Goal: Use online tool/utility: Use online tool/utility

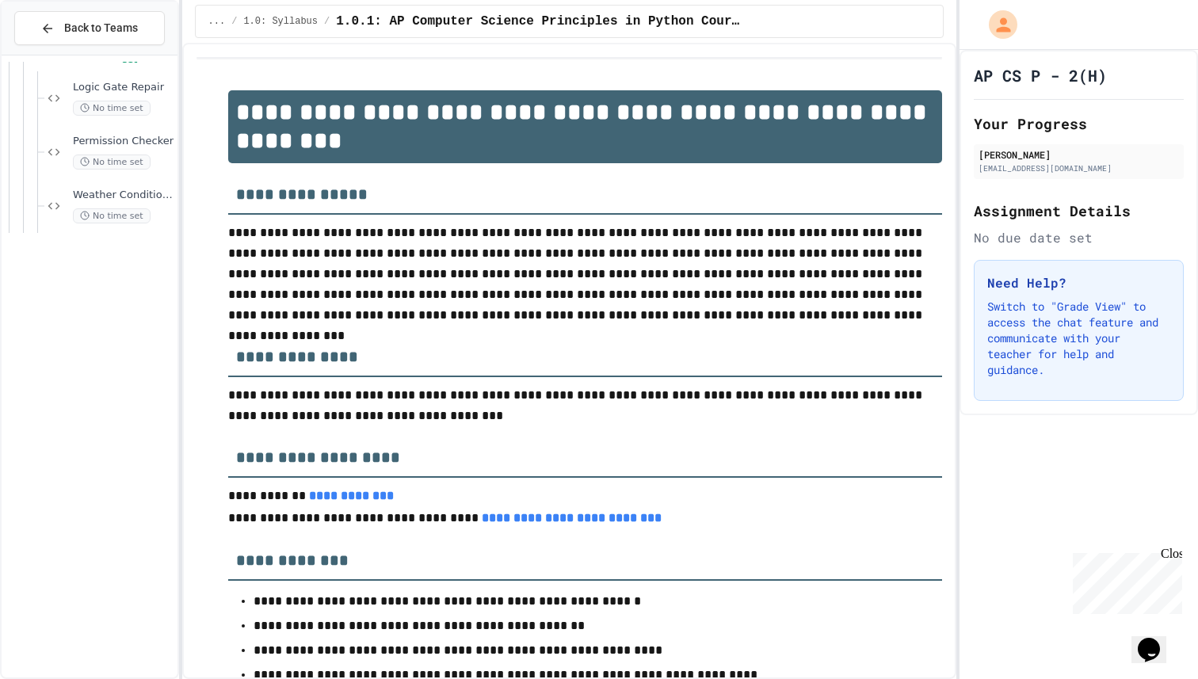
scroll to position [757, 0]
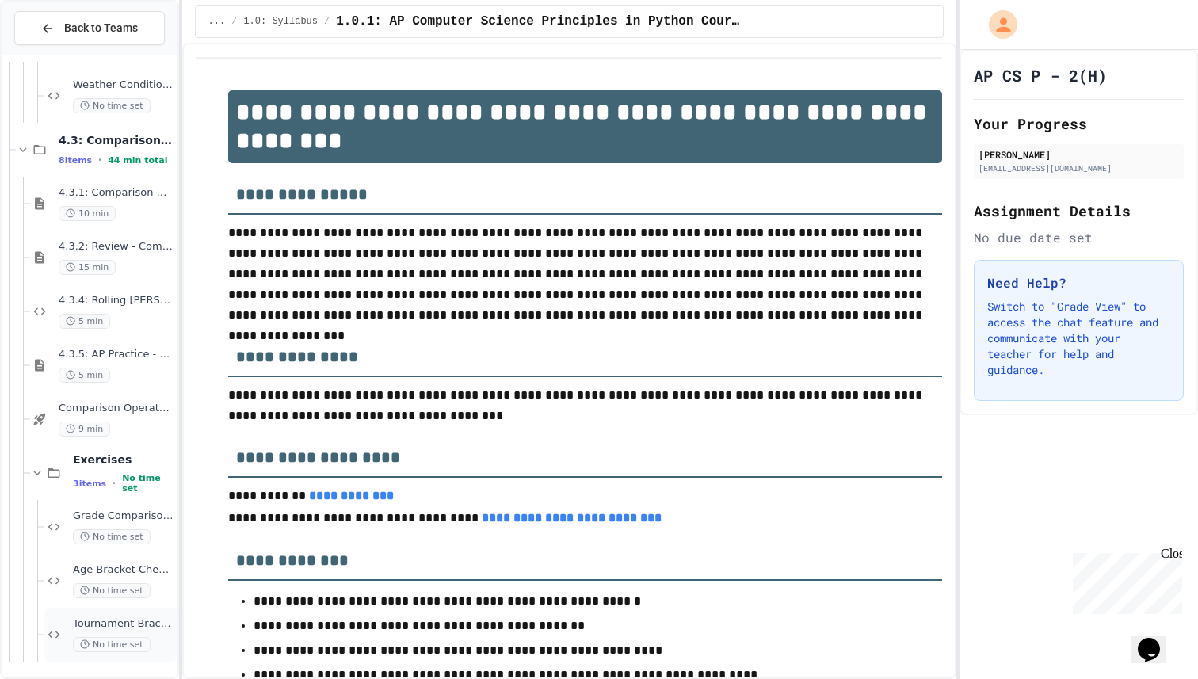
click at [117, 627] on span "Tournament Bracket Validator" at bounding box center [123, 623] width 101 height 13
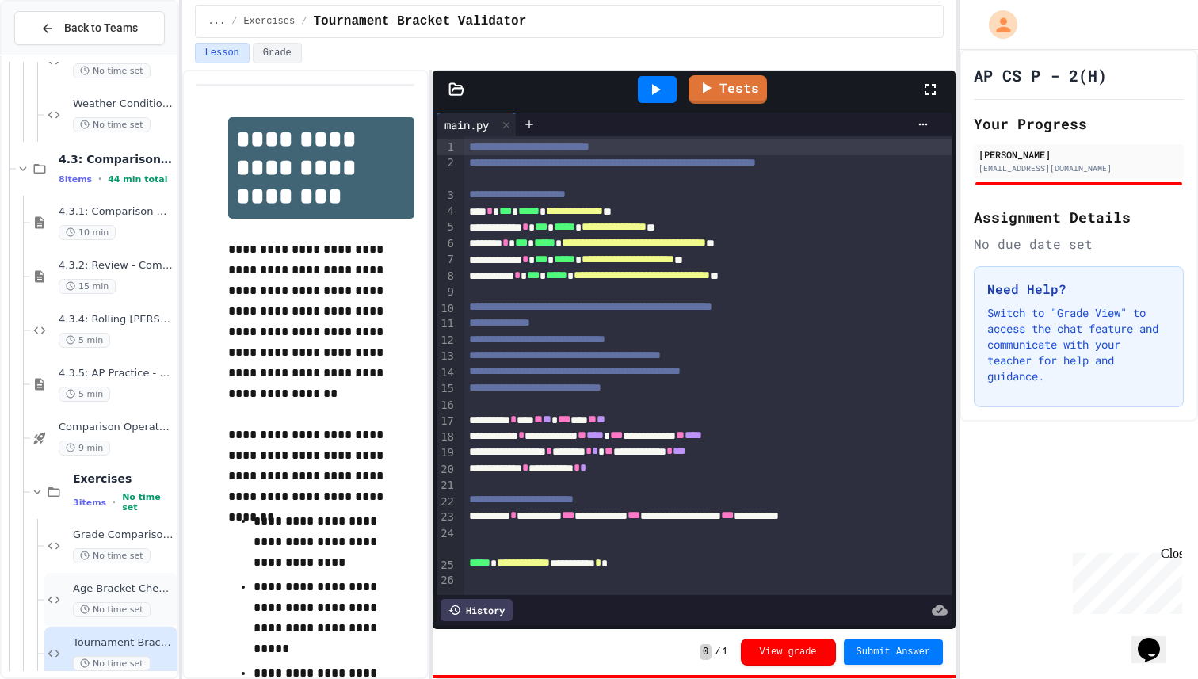
click at [109, 589] on span "Age Bracket Checker" at bounding box center [123, 589] width 101 height 13
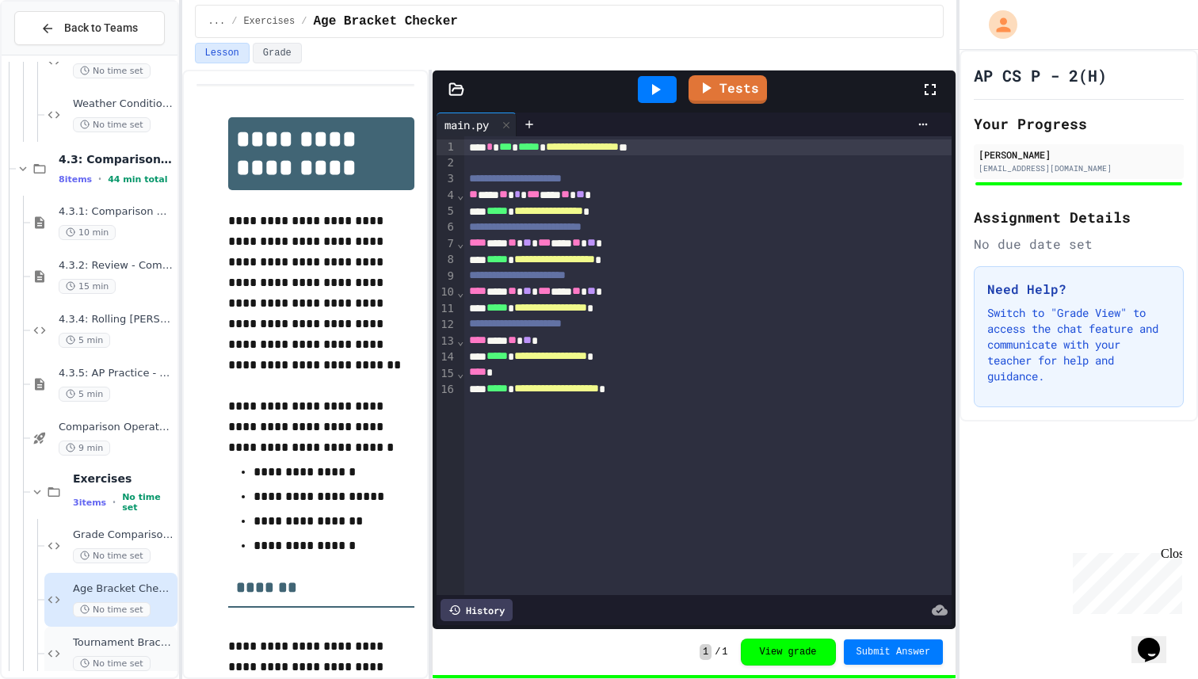
click at [120, 639] on span "Tournament Bracket Validator" at bounding box center [123, 642] width 101 height 13
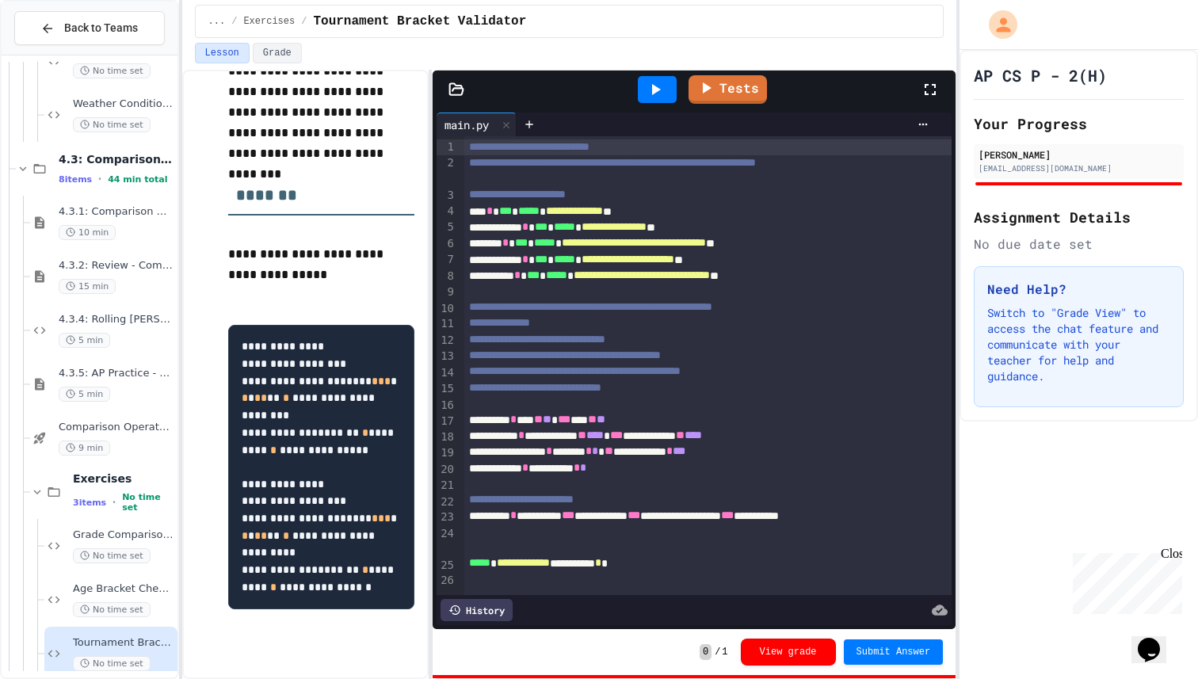
scroll to position [819, 0]
click at [665, 94] on icon at bounding box center [655, 89] width 19 height 19
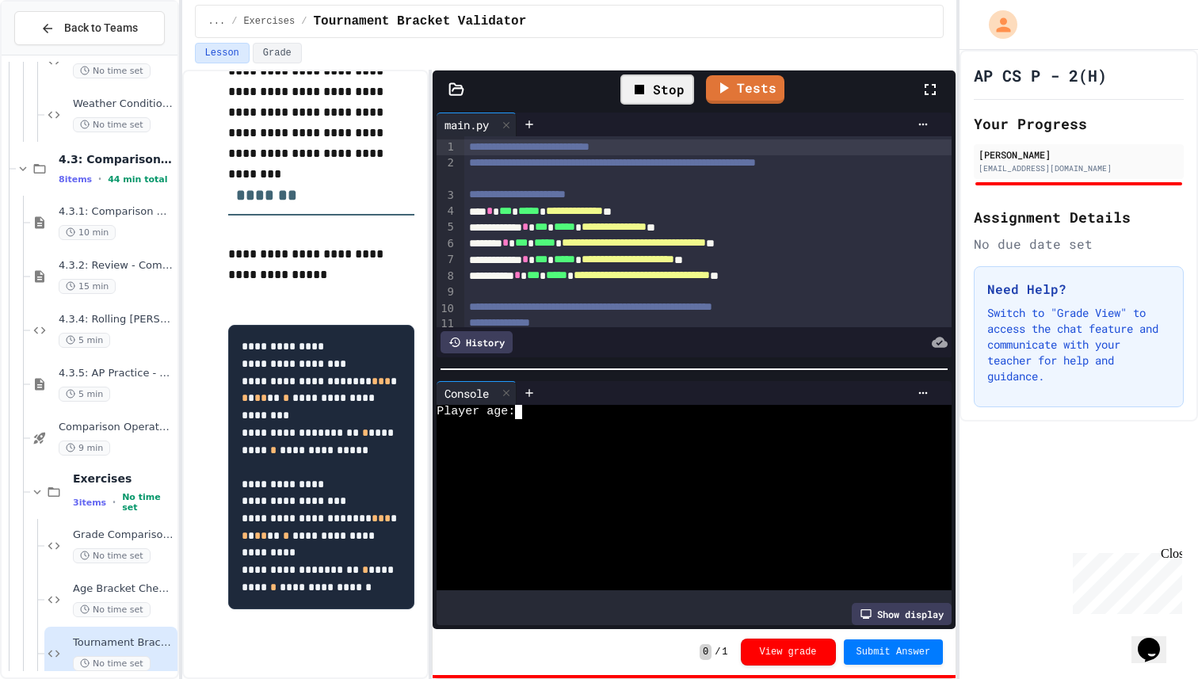
click at [625, 412] on div "Player age:" at bounding box center [686, 412] width 499 height 14
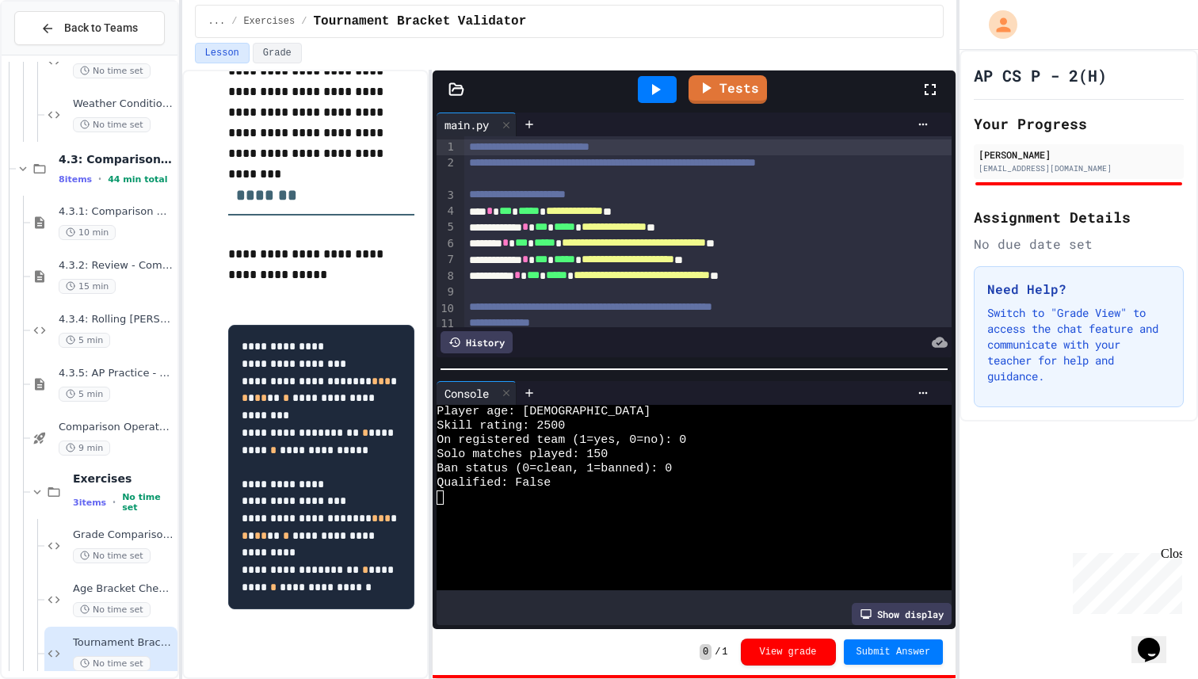
click at [655, 76] on div at bounding box center [657, 89] width 39 height 27
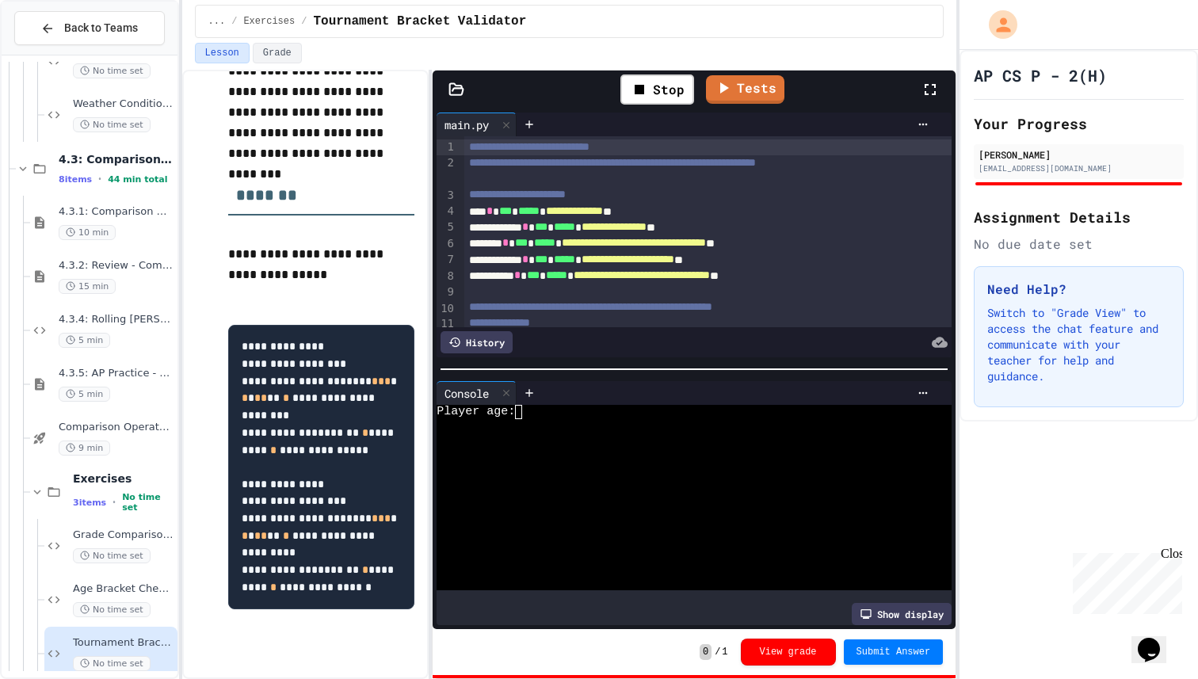
click at [617, 422] on div at bounding box center [686, 426] width 499 height 14
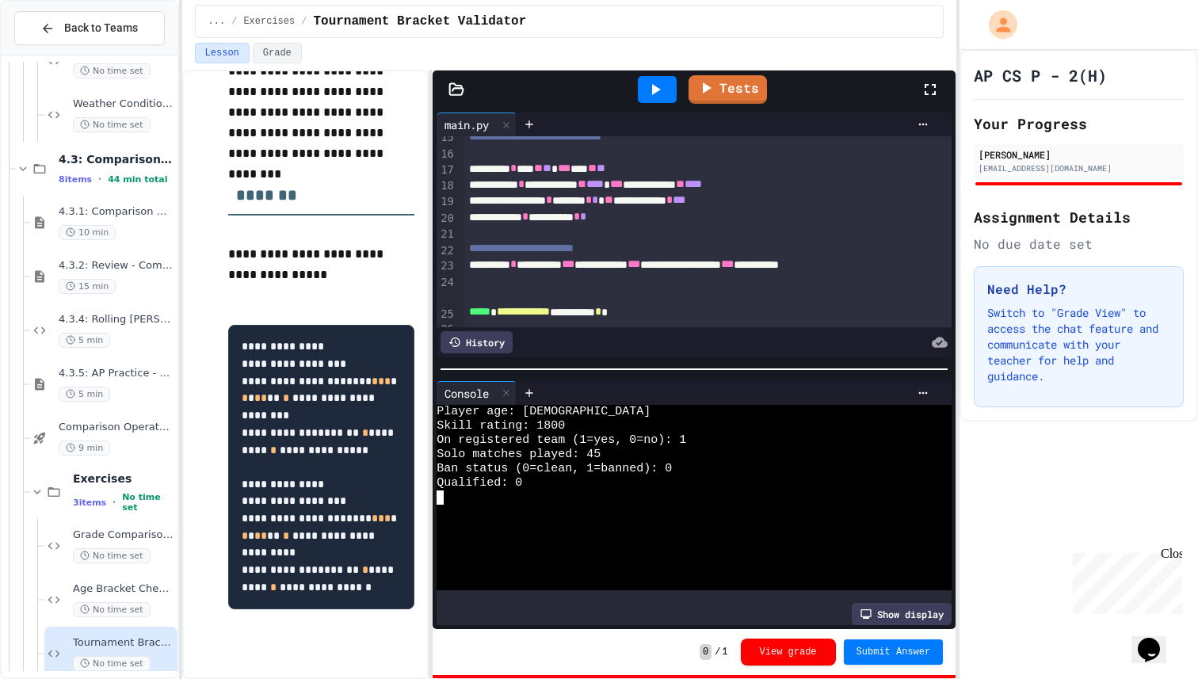
scroll to position [266, 0]
